Goal: Information Seeking & Learning: Learn about a topic

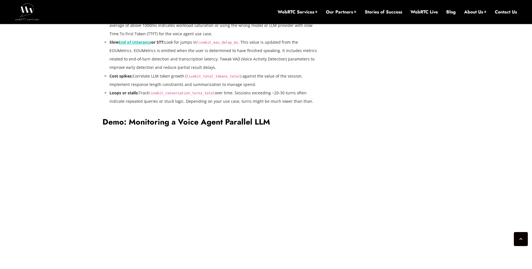
scroll to position [1073, 0]
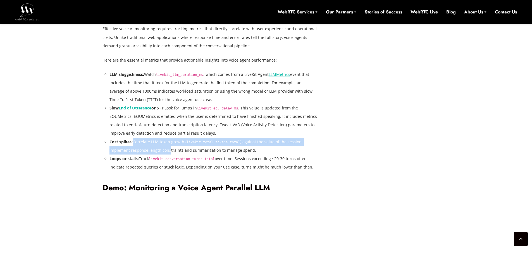
drag, startPoint x: 132, startPoint y: 141, endPoint x: 170, endPoint y: 148, distance: 38.8
click at [170, 148] on li "Cost spikes: Correlate LLM token growth ( livekit_total_tokens_total ) against …" at bounding box center [214, 146] width 208 height 17
click at [177, 145] on li "Cost spikes: Correlate LLM token growth ( livekit_total_tokens_total ) against …" at bounding box center [214, 146] width 208 height 17
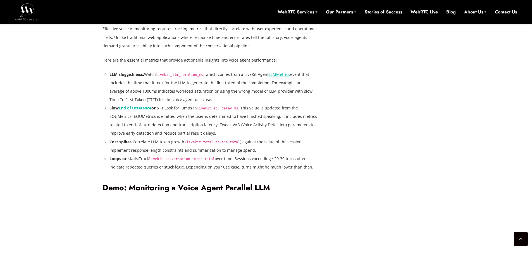
click at [179, 141] on li "Cost spikes: Correlate LLM token growth ( livekit_total_tokens_total ) against …" at bounding box center [214, 146] width 208 height 17
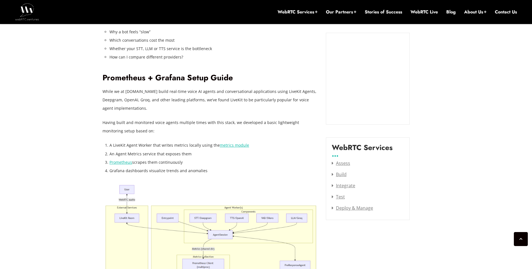
scroll to position [637, 0]
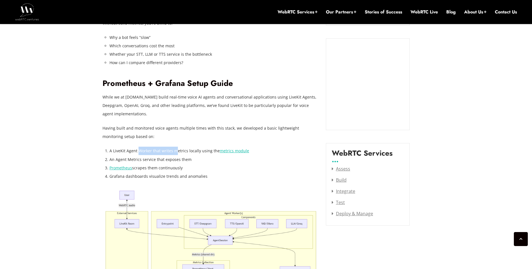
drag, startPoint x: 138, startPoint y: 151, endPoint x: 182, endPoint y: 152, distance: 43.6
click at [180, 152] on li "A LiveKit Agent Worker that writes metrics locally using the metrics module" at bounding box center [214, 150] width 208 height 8
drag, startPoint x: 182, startPoint y: 152, endPoint x: 187, endPoint y: 152, distance: 5.3
click at [183, 152] on li "A LiveKit Agent Worker that writes metrics locally using the metrics module" at bounding box center [214, 150] width 208 height 8
click at [187, 152] on li "A LiveKit Agent Worker that writes metrics locally using the metrics module" at bounding box center [214, 150] width 208 height 8
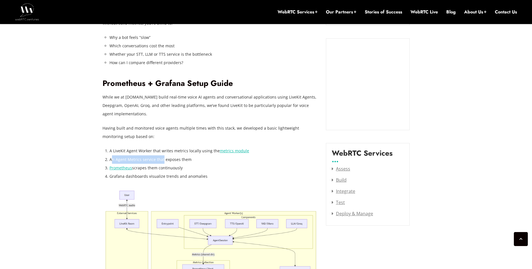
drag, startPoint x: 118, startPoint y: 158, endPoint x: 164, endPoint y: 157, distance: 45.6
click at [163, 157] on li "An Agent Metrics service that exposes them" at bounding box center [214, 159] width 208 height 8
click at [166, 157] on li "An Agent Metrics service that exposes them" at bounding box center [214, 159] width 208 height 8
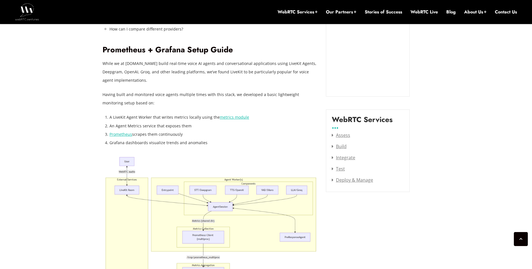
scroll to position [704, 0]
